Goal: Find contact information: Find contact information

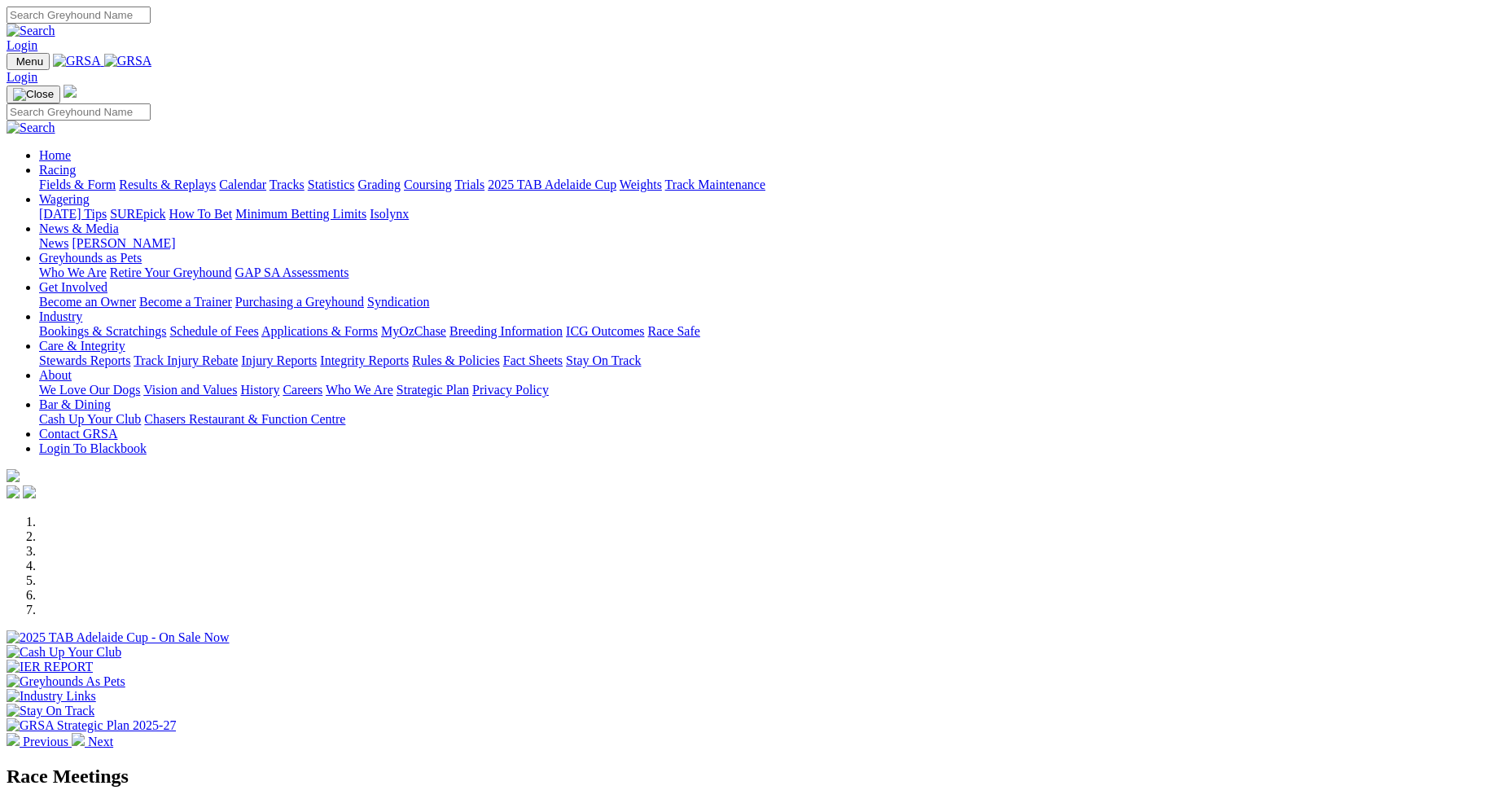
click at [76, 163] on link "Racing" at bounding box center [57, 170] width 36 height 14
click at [258, 324] on link "Schedule of Fees" at bounding box center [214, 331] width 89 height 14
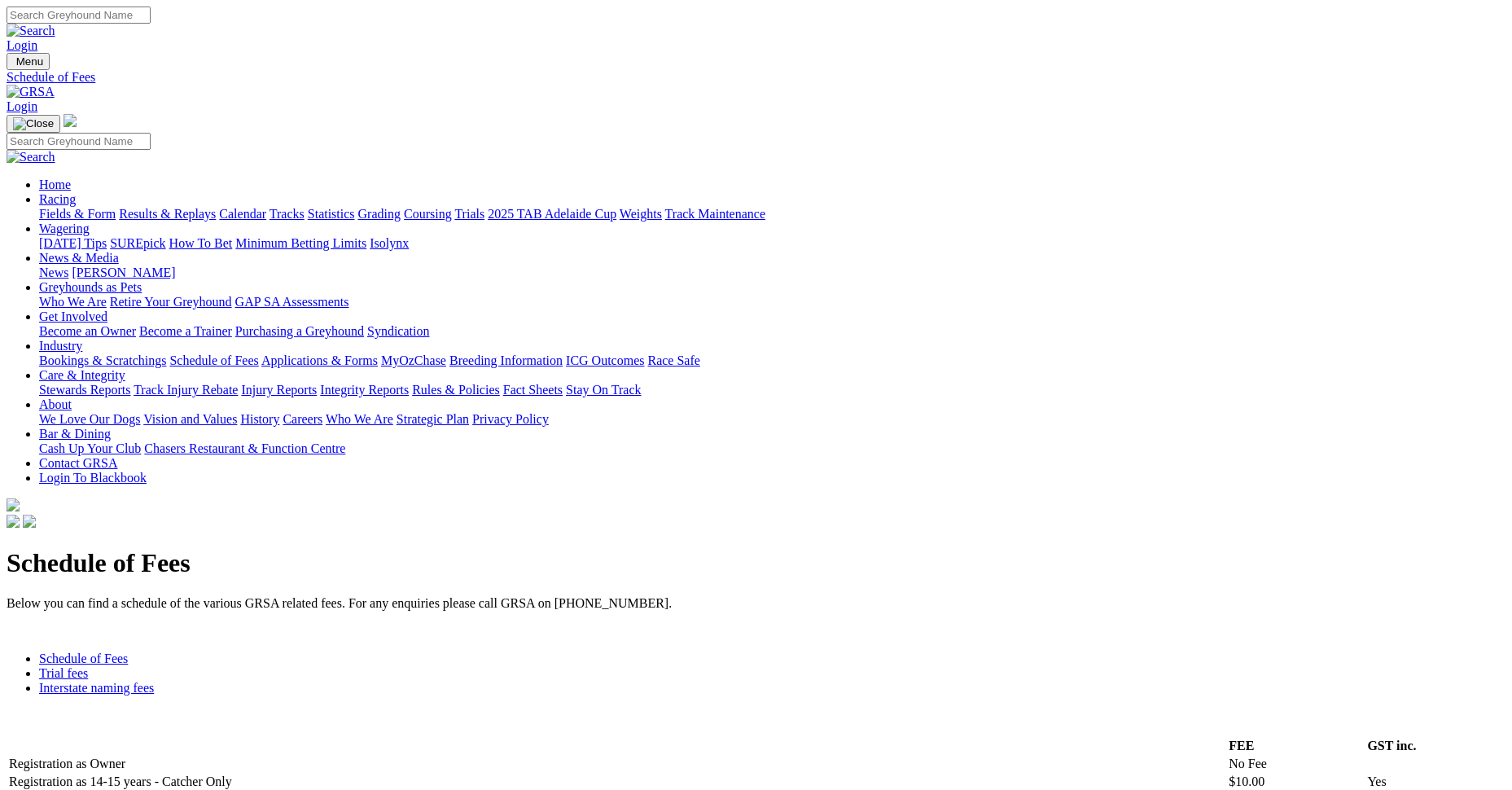
click at [117, 456] on link "Contact GRSA" at bounding box center [78, 463] width 78 height 14
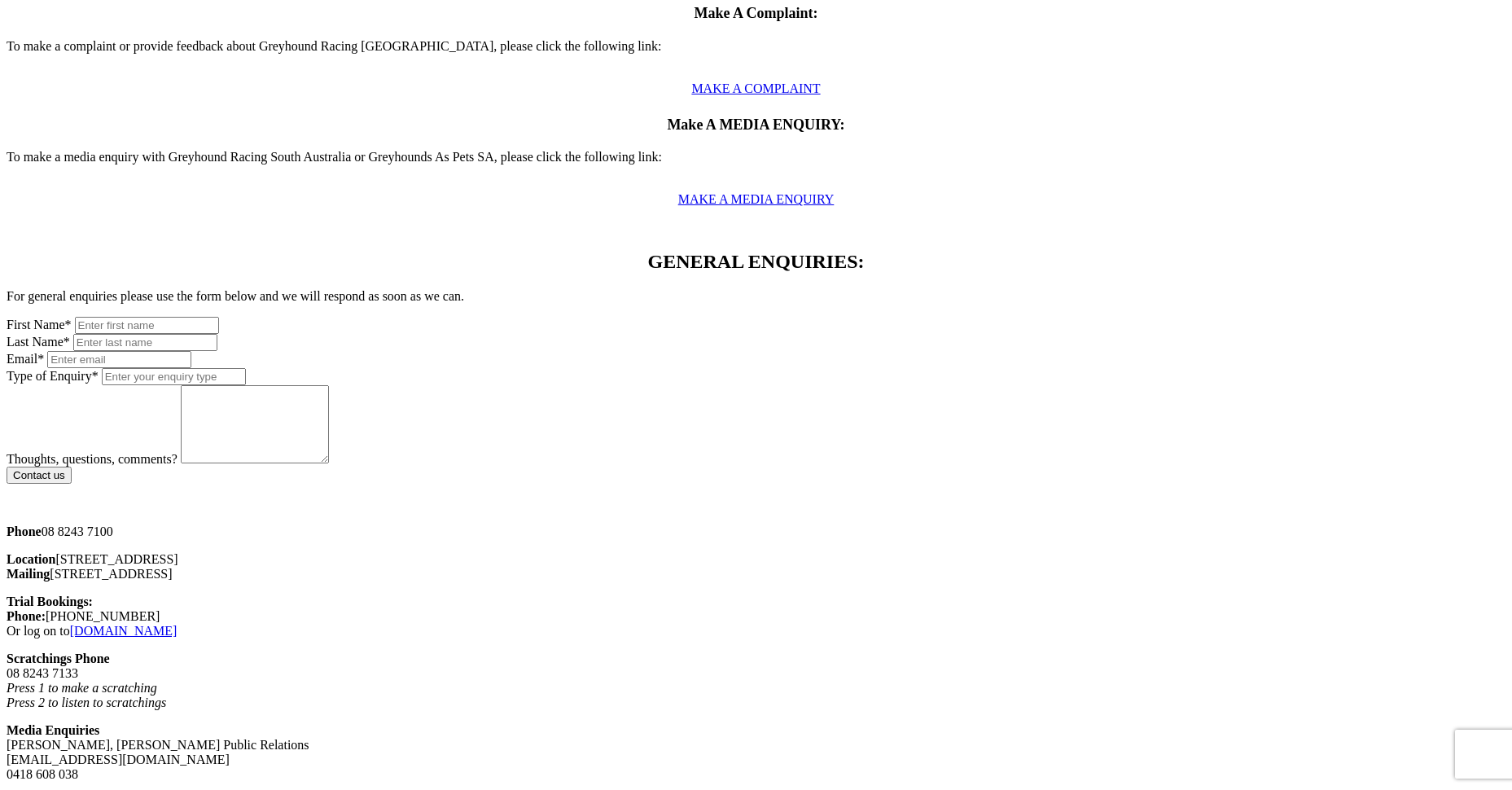
scroll to position [815, 0]
